Goal: Task Accomplishment & Management: Use online tool/utility

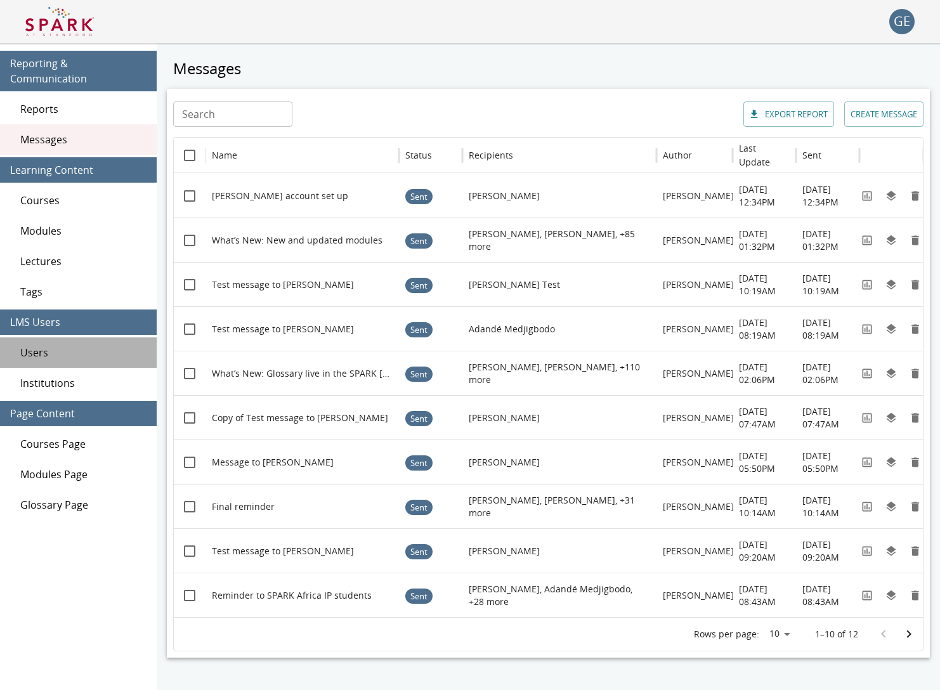
click at [79, 345] on span "Users" at bounding box center [83, 352] width 126 height 15
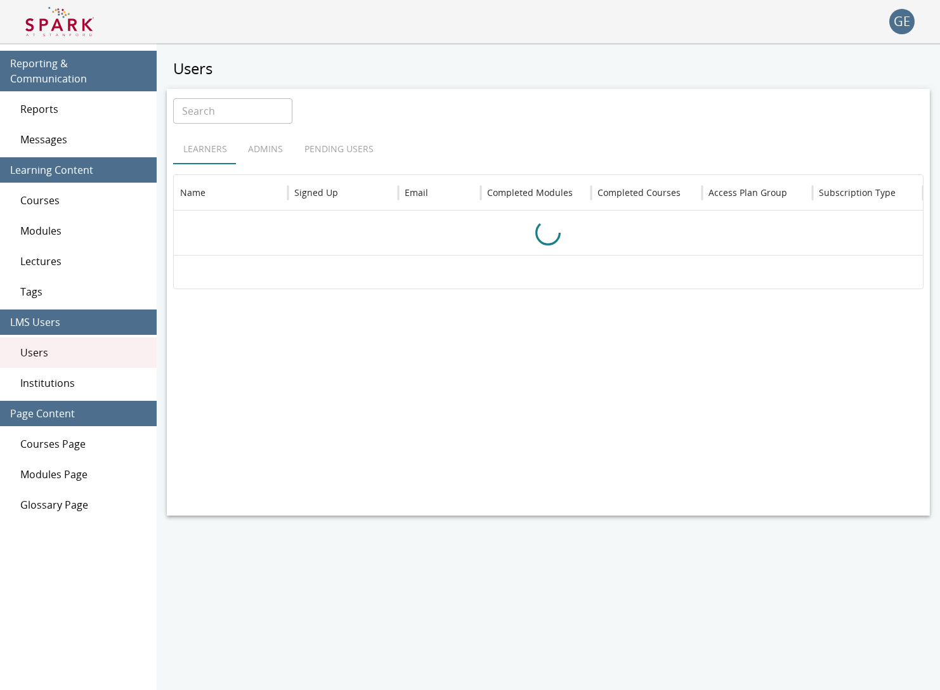
click at [46, 102] on span "Reports" at bounding box center [83, 109] width 126 height 15
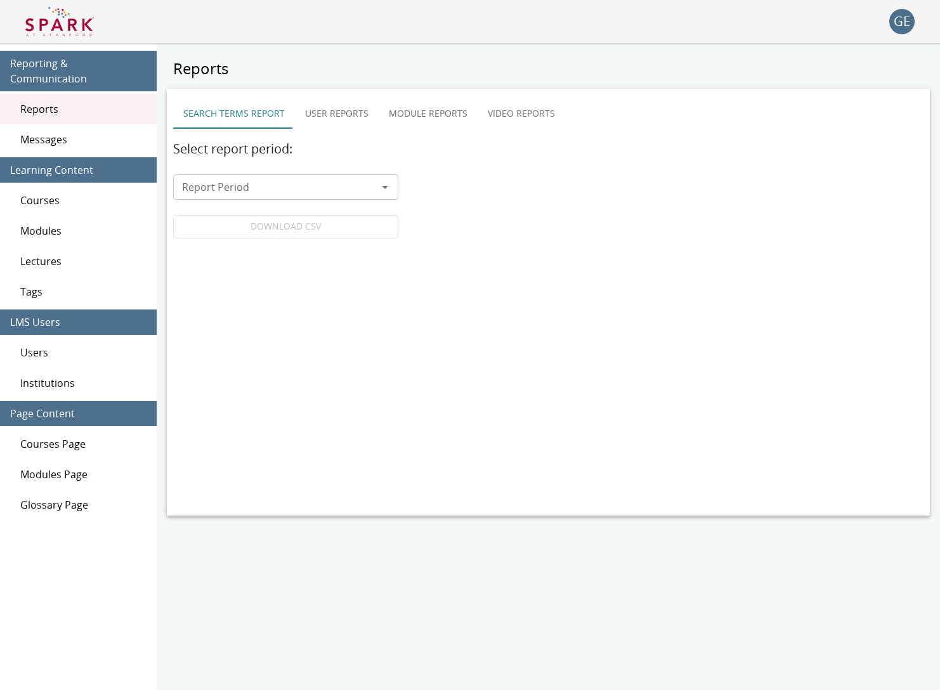
click at [339, 114] on button "User Reports" at bounding box center [337, 113] width 84 height 30
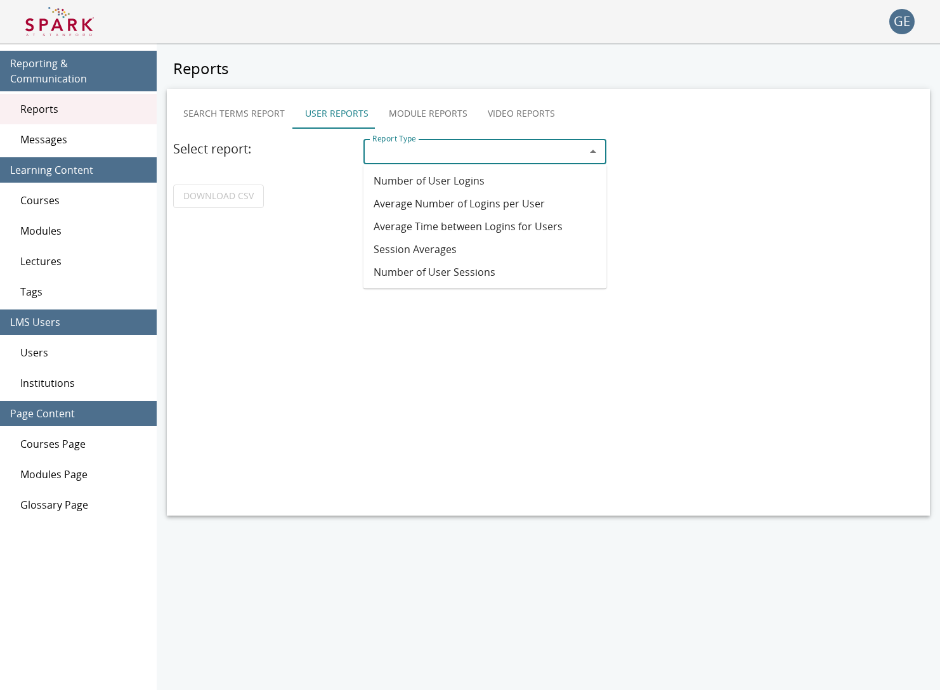
click at [434, 145] on input "Report Type" at bounding box center [474, 152] width 215 height 18
click at [428, 185] on li "Number of User Logins" at bounding box center [486, 180] width 244 height 23
type input "**********"
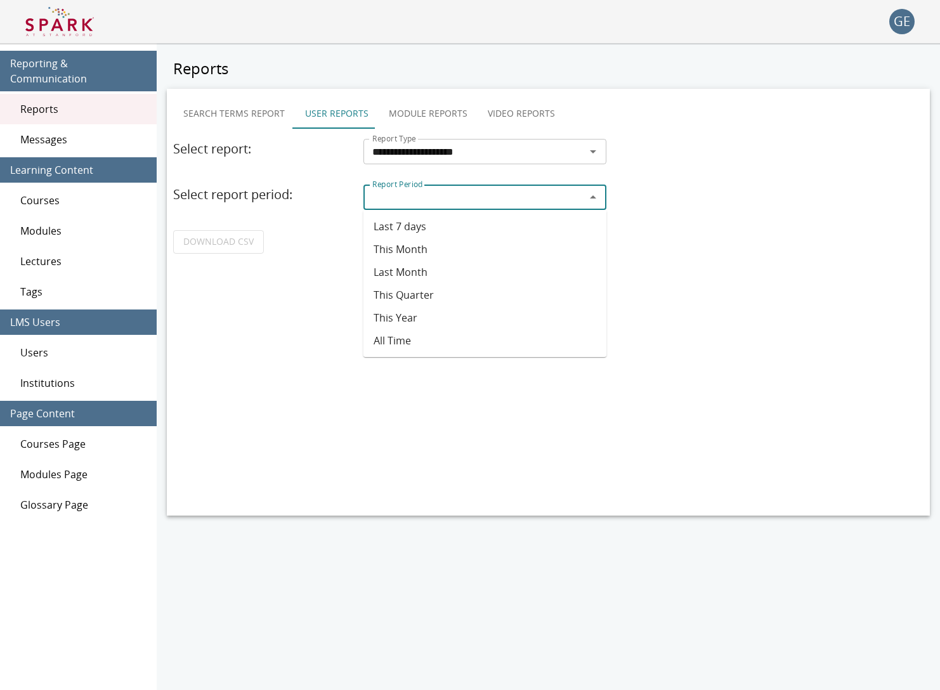
click at [426, 198] on input "Report Period" at bounding box center [474, 197] width 215 height 18
drag, startPoint x: 426, startPoint y: 258, endPoint x: 373, endPoint y: 266, distance: 53.9
click at [426, 258] on li "This Month" at bounding box center [486, 249] width 244 height 23
type input "**********"
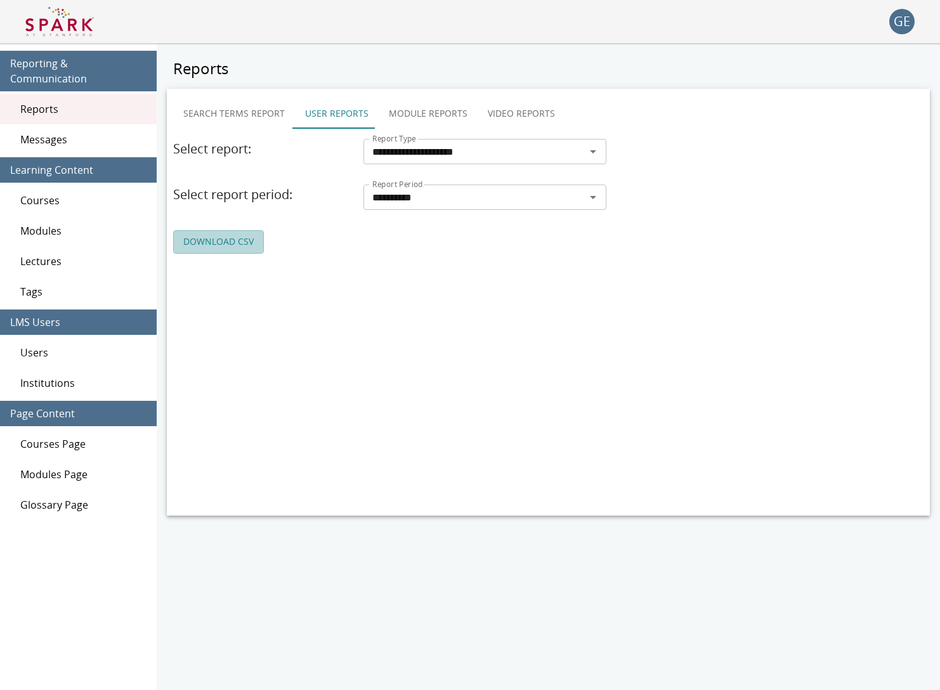
click at [218, 245] on link "DOWNLOAD CSV" at bounding box center [218, 241] width 91 height 23
